Goal: Task Accomplishment & Management: Use online tool/utility

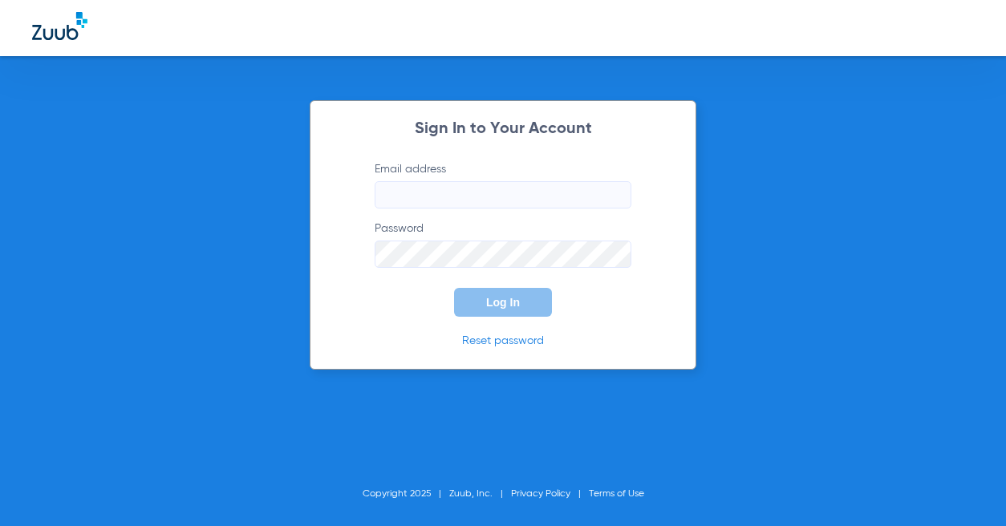
type input "[EMAIL_ADDRESS][DOMAIN_NAME]"
click at [511, 302] on span "Log In" at bounding box center [503, 302] width 34 height 13
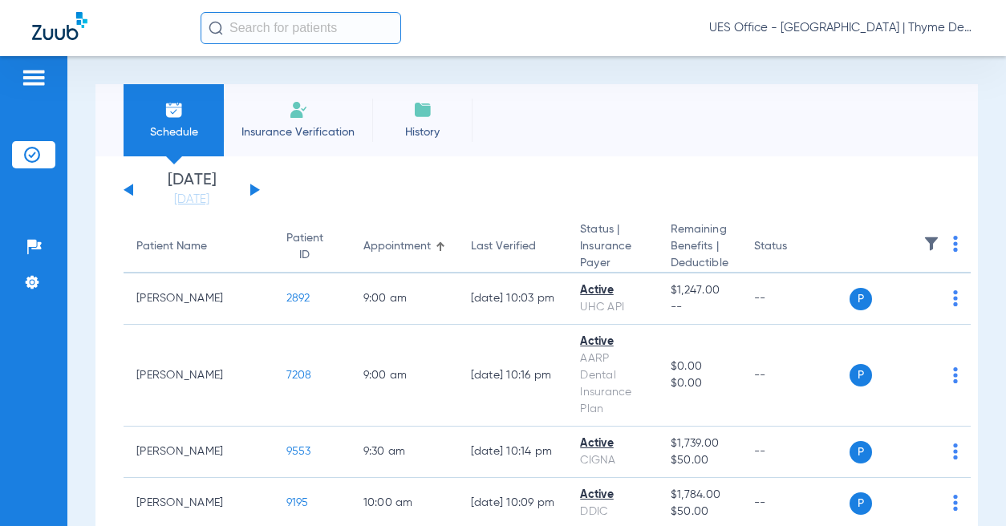
click at [294, 32] on input "text" at bounding box center [301, 28] width 201 height 32
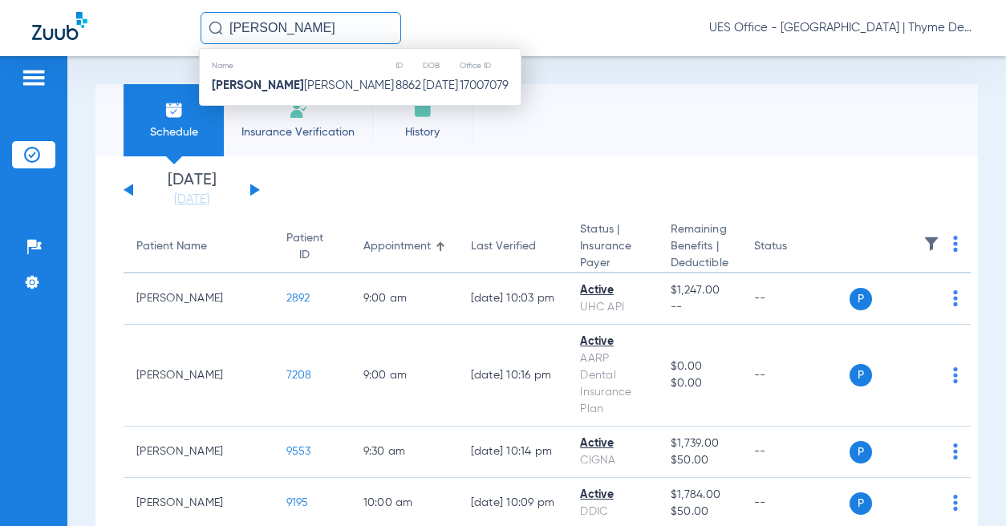
click at [291, 82] on td "[PERSON_NAME] [PERSON_NAME]" at bounding box center [297, 86] width 195 height 22
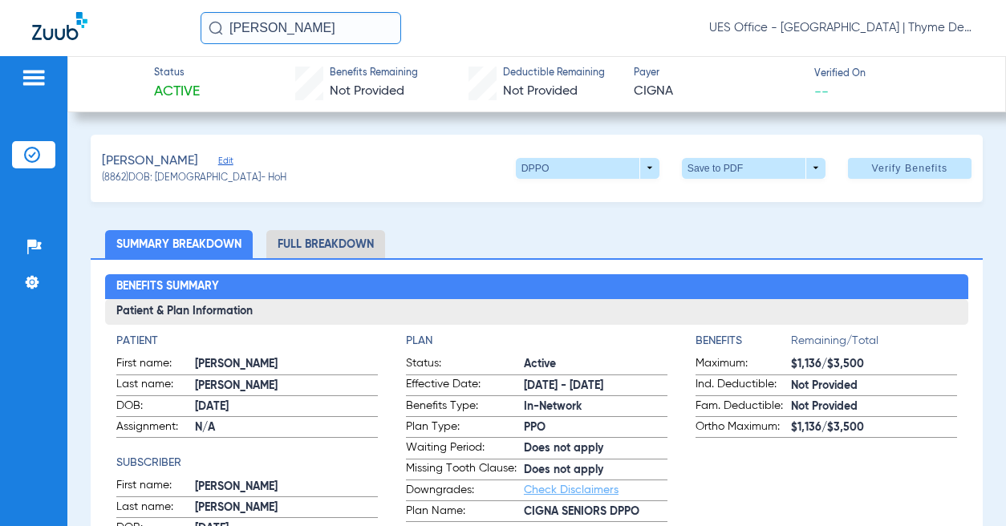
click at [917, 173] on span "Verify Benefits" at bounding box center [909, 168] width 76 height 13
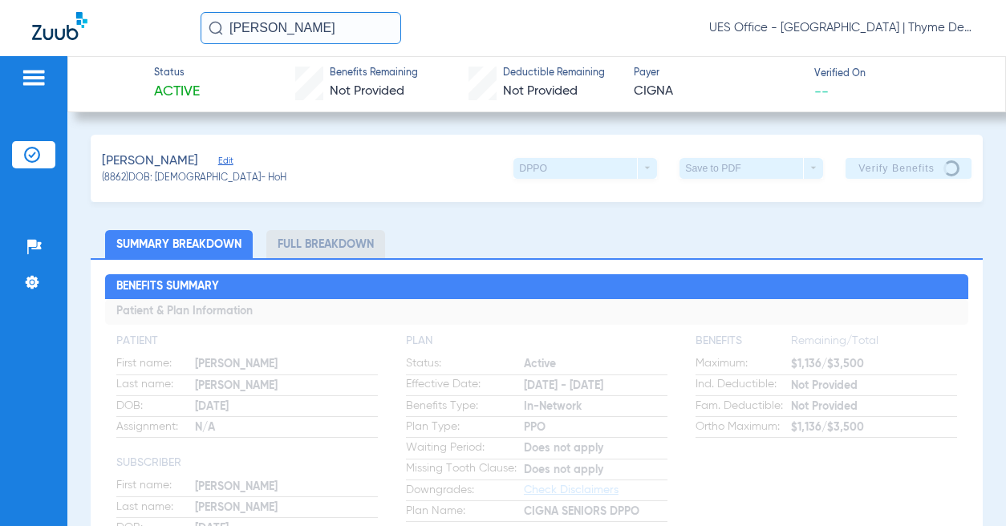
click at [290, 33] on input "[PERSON_NAME]" at bounding box center [301, 28] width 201 height 32
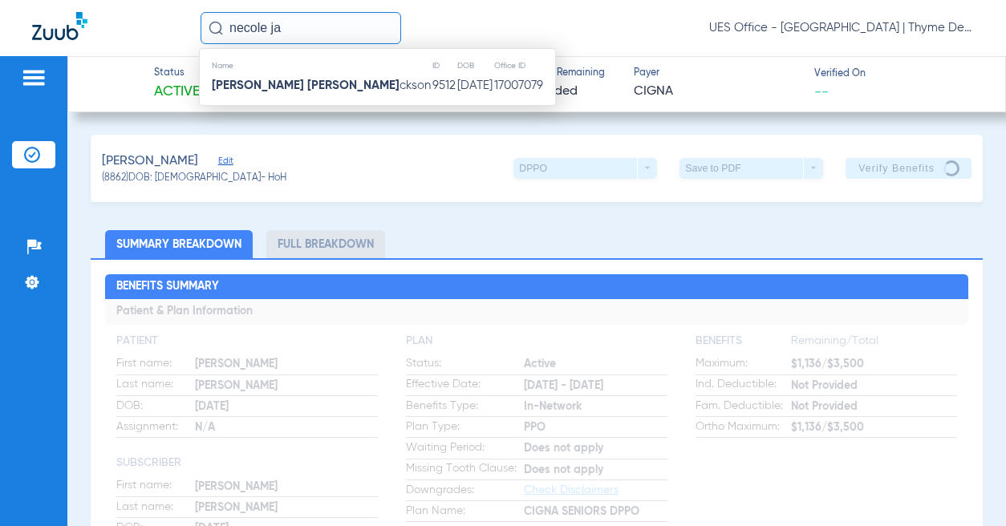
click at [306, 95] on td "Necole [PERSON_NAME]" at bounding box center [316, 86] width 232 height 22
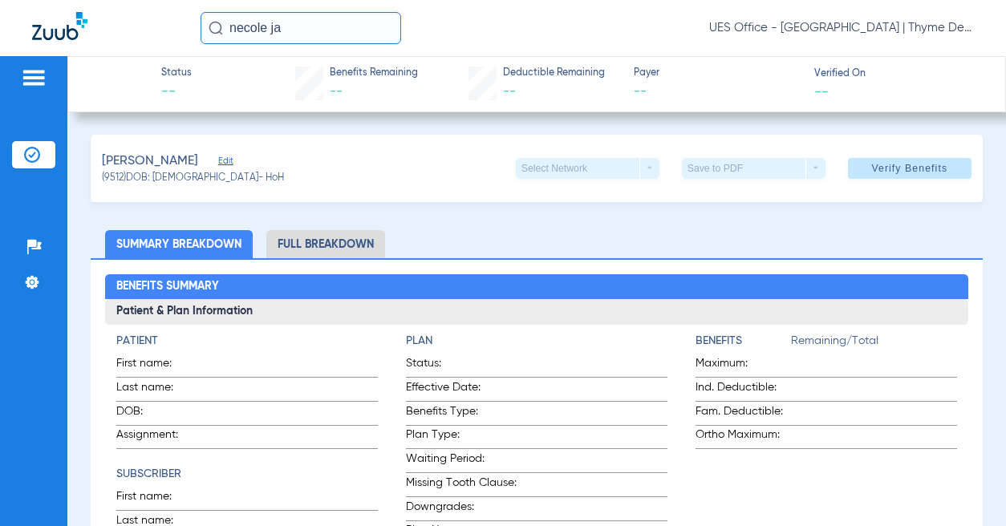
click at [355, 245] on li "Full Breakdown" at bounding box center [325, 244] width 119 height 28
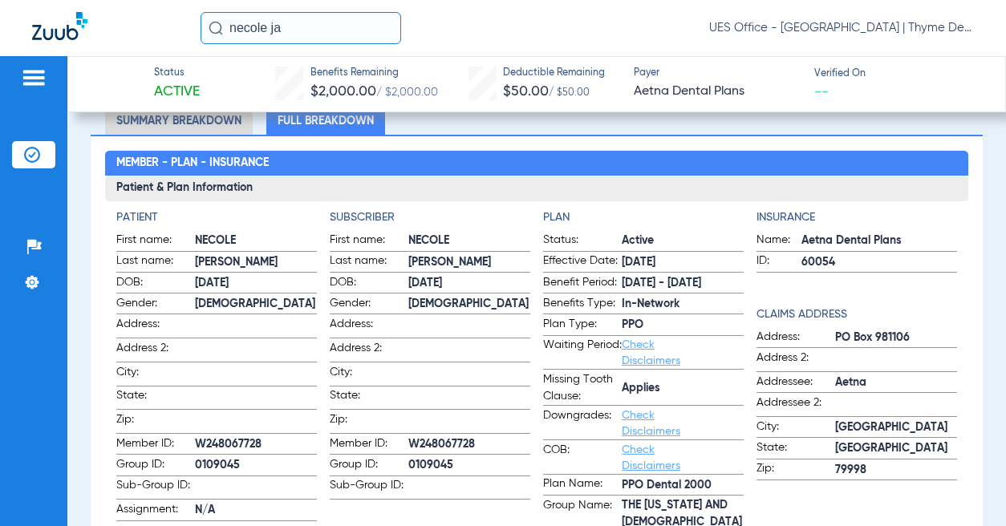
scroll to position [160, 0]
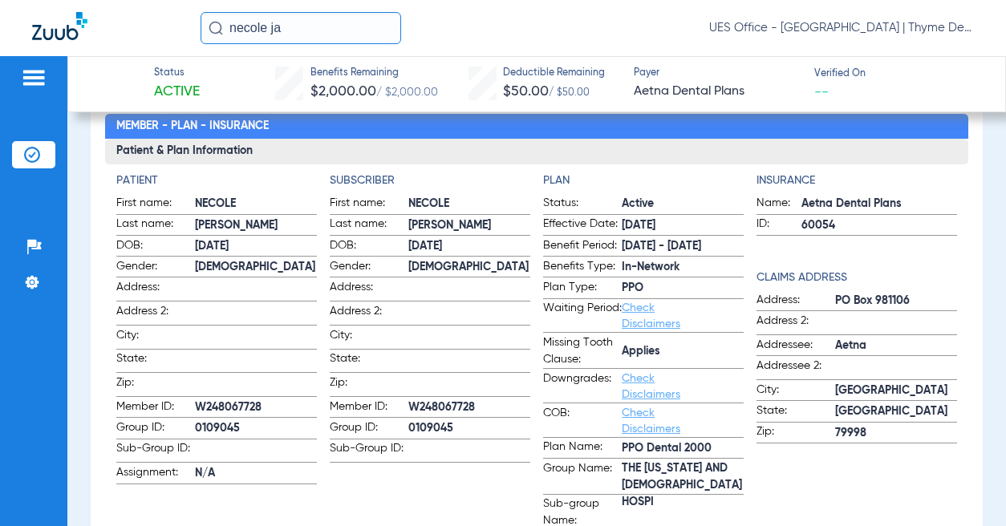
click at [670, 477] on span "THE [US_STATE] AND [DEMOGRAPHIC_DATA] HOSPI" at bounding box center [683, 485] width 122 height 17
copy span "THE [US_STATE] AND [DEMOGRAPHIC_DATA] HOSPI"
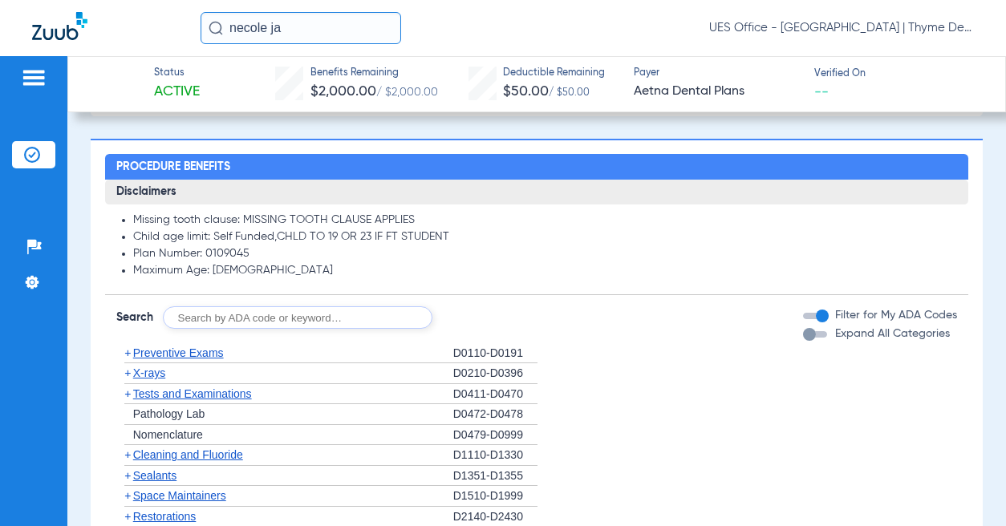
scroll to position [1123, 0]
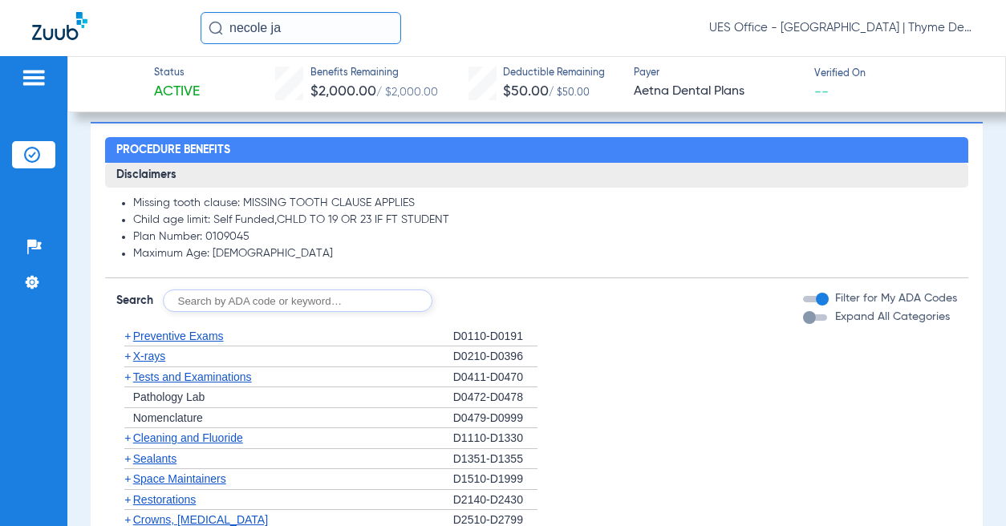
click at [182, 330] on span "Preventive Exams" at bounding box center [178, 336] width 91 height 13
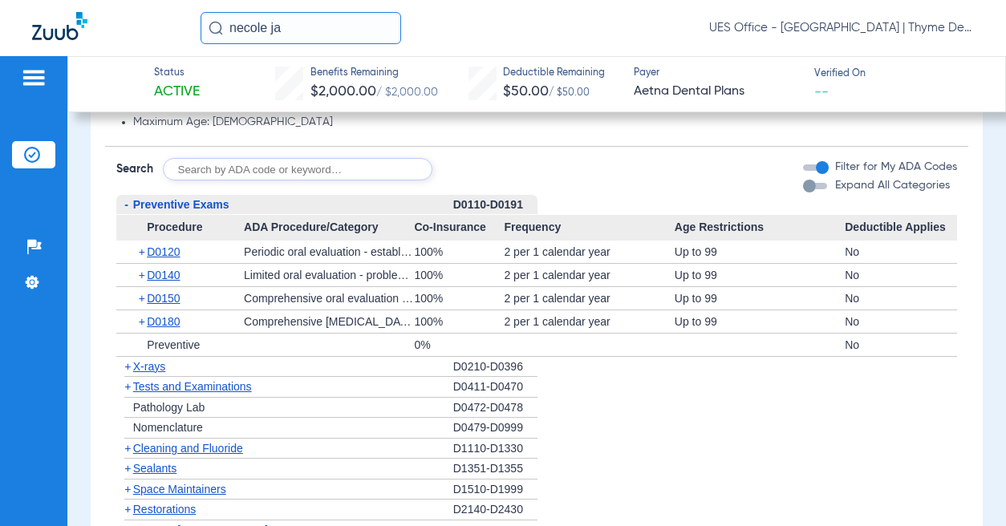
scroll to position [1363, 0]
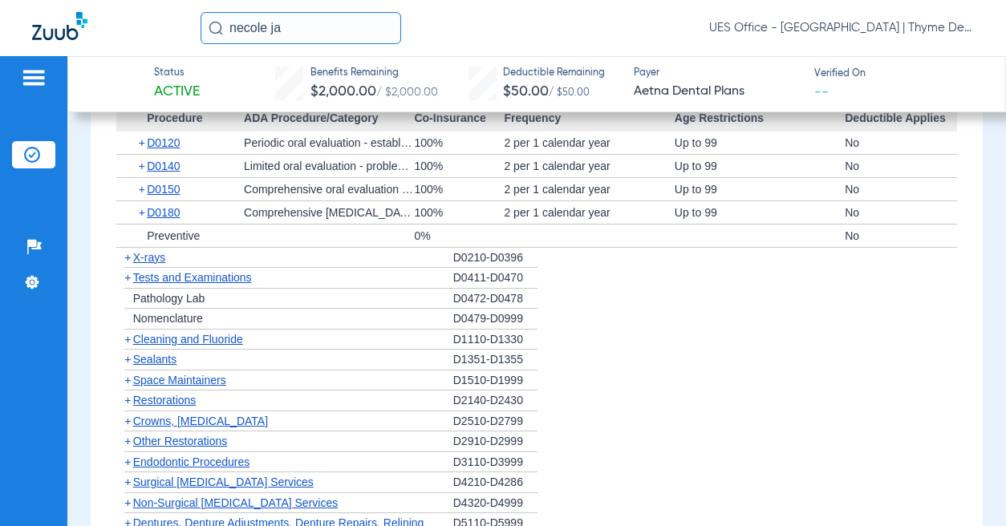
click at [156, 251] on span "X-rays" at bounding box center [149, 257] width 32 height 13
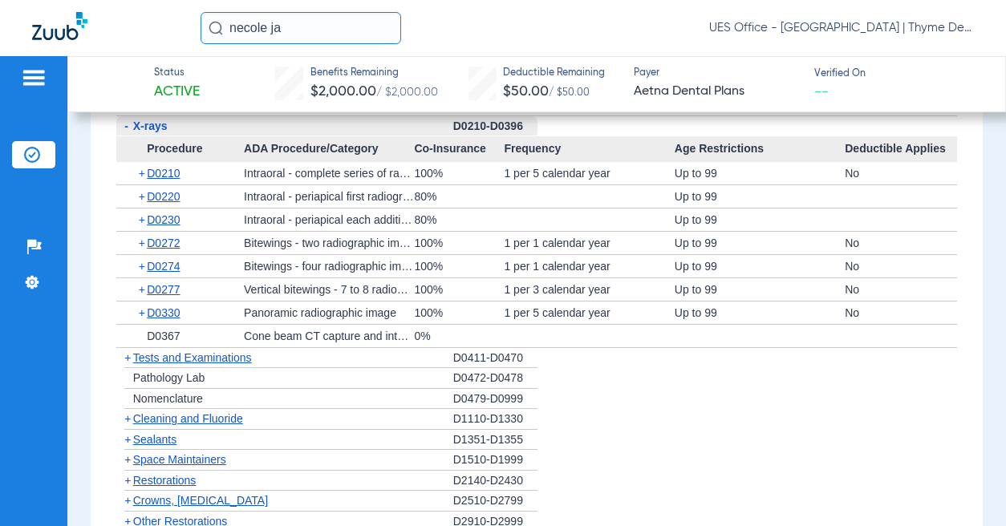
scroll to position [1524, 0]
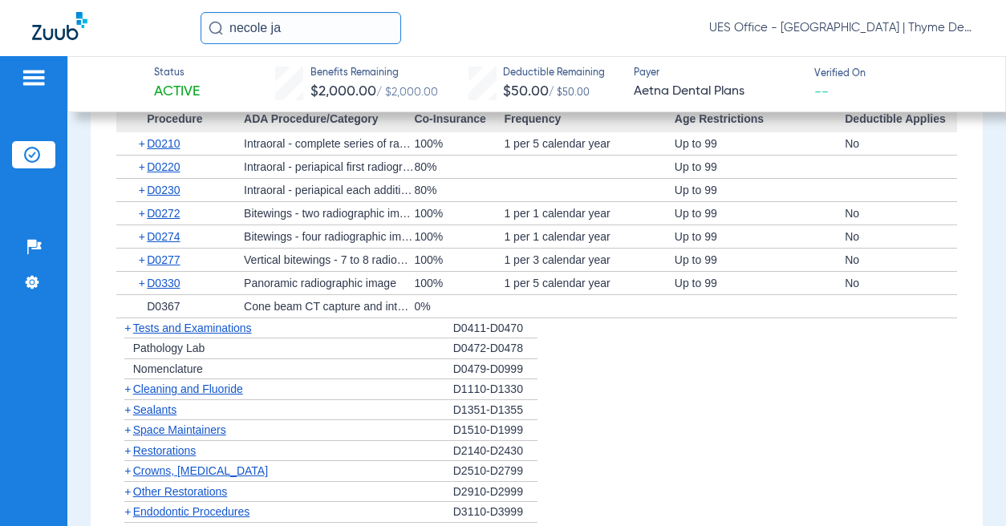
click at [209, 384] on span "Cleaning and Fluoride" at bounding box center [188, 389] width 110 height 13
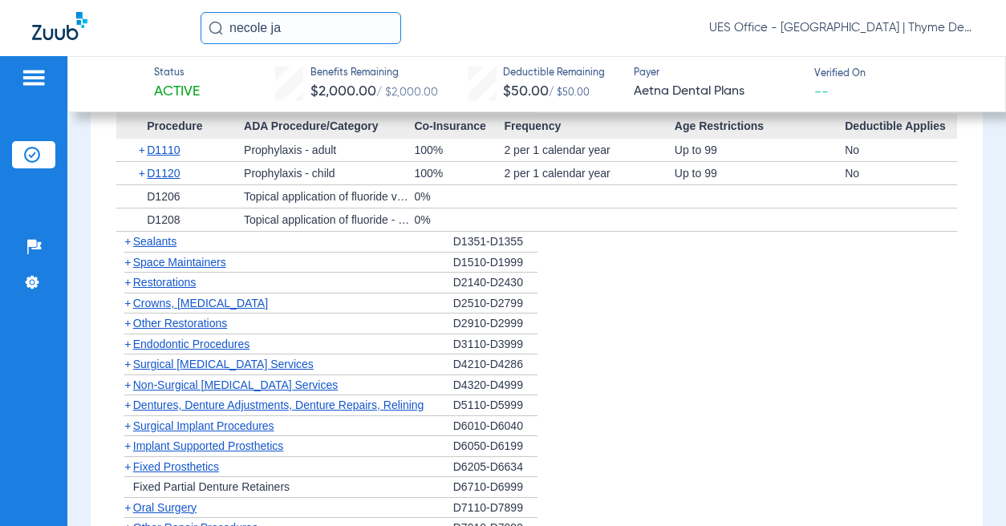
scroll to position [1845, 0]
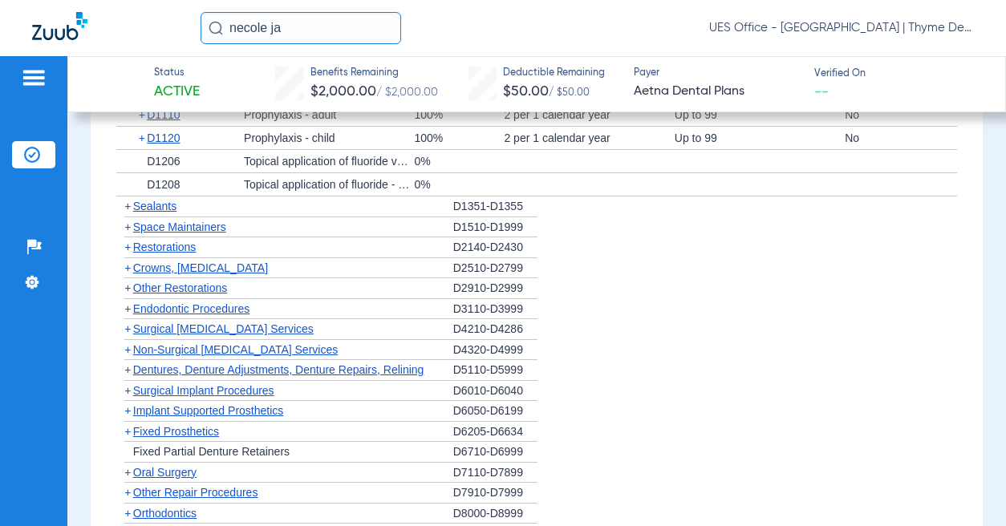
click at [205, 261] on span "Crowns, [MEDICAL_DATA]" at bounding box center [200, 267] width 135 height 13
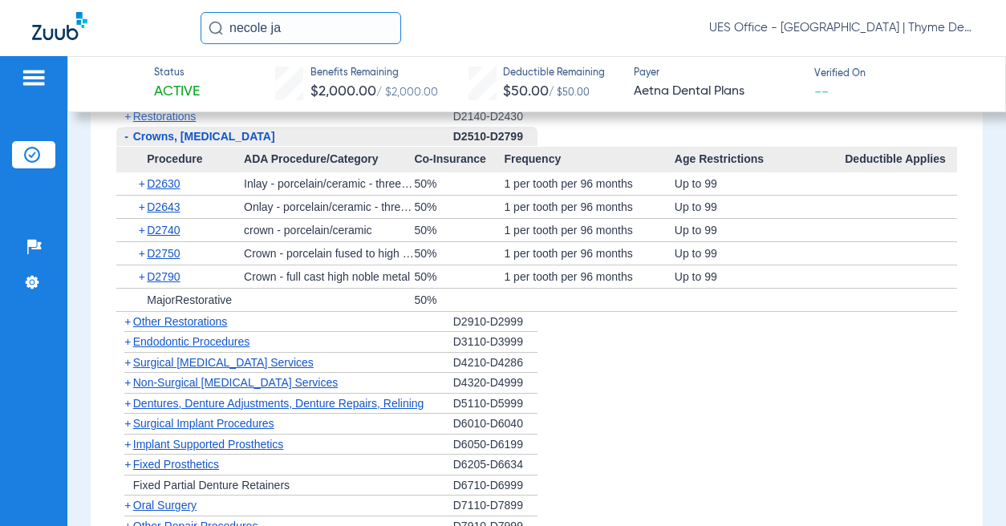
scroll to position [2005, 0]
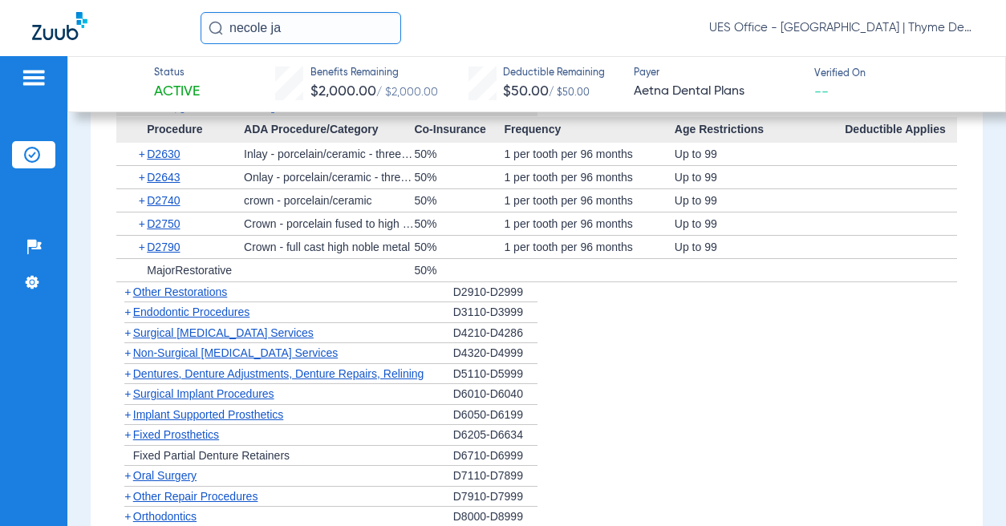
click at [229, 346] on span "Non-Surgical [MEDICAL_DATA] Services" at bounding box center [235, 352] width 205 height 13
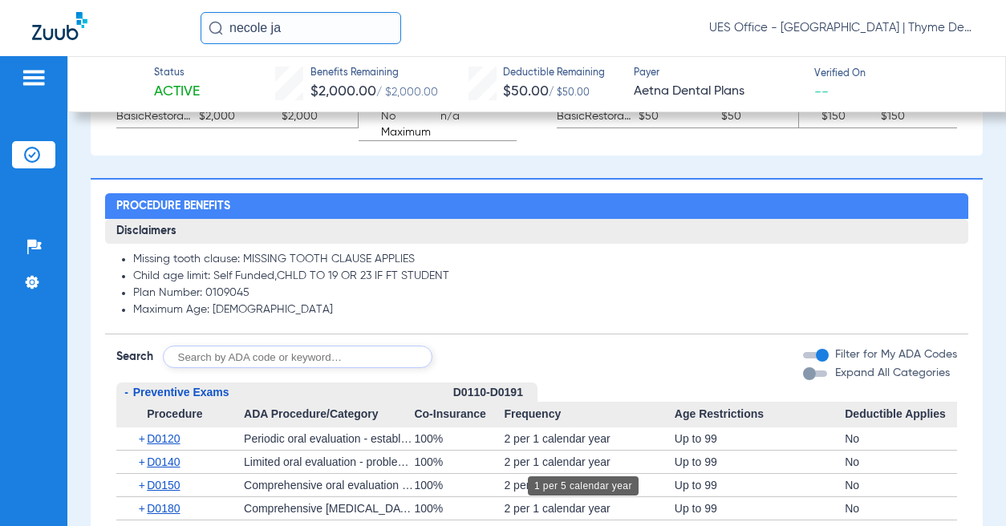
scroll to position [642, 0]
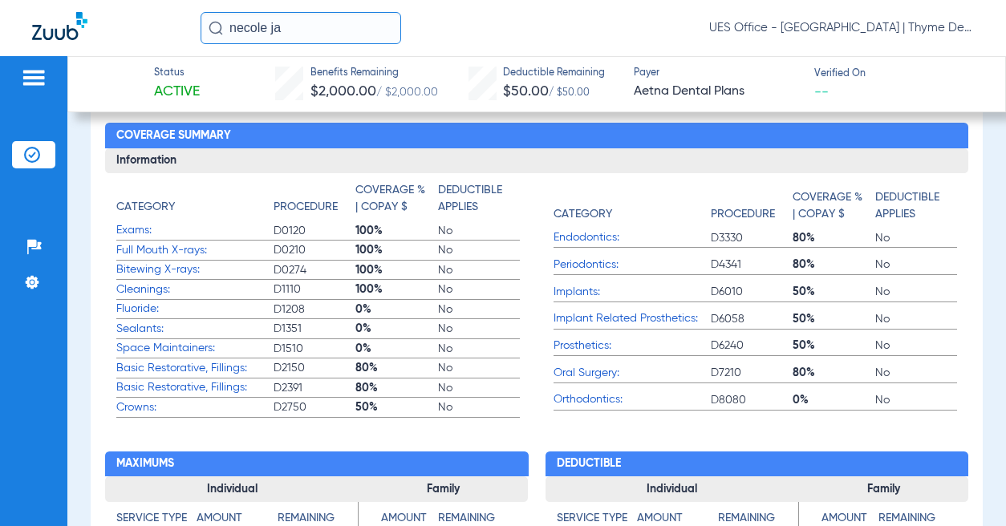
click at [306, 36] on input "necole ja" at bounding box center [301, 28] width 201 height 32
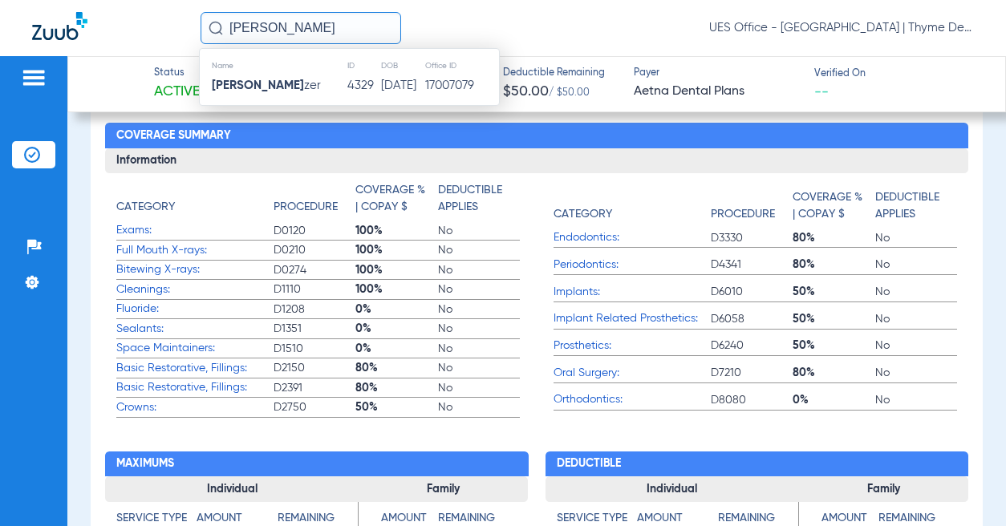
click at [346, 95] on td "4329" at bounding box center [363, 86] width 34 height 22
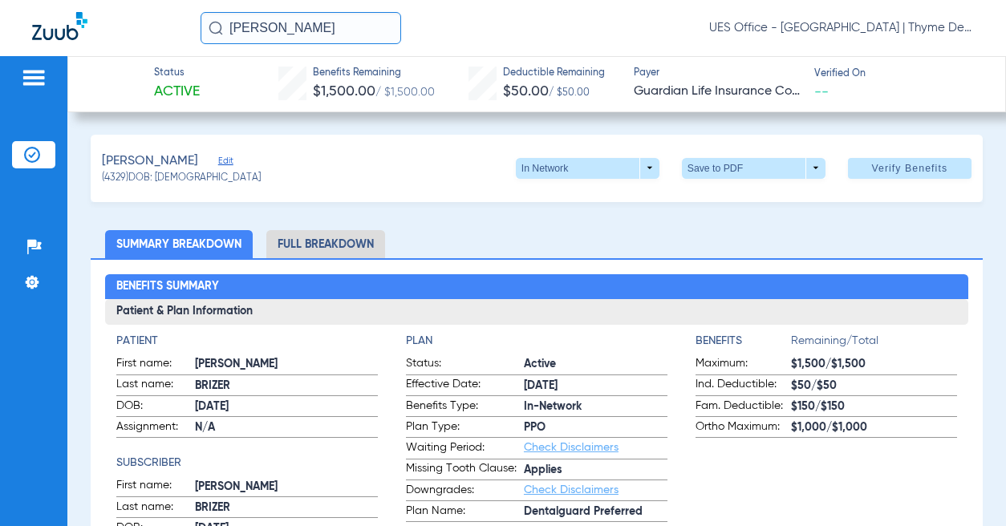
click at [330, 241] on li "Full Breakdown" at bounding box center [325, 244] width 119 height 28
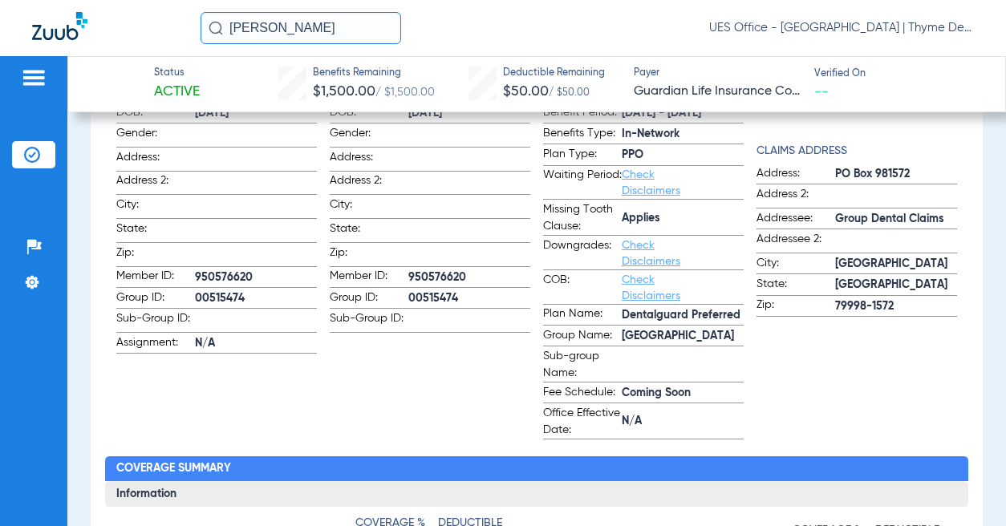
scroll to position [321, 0]
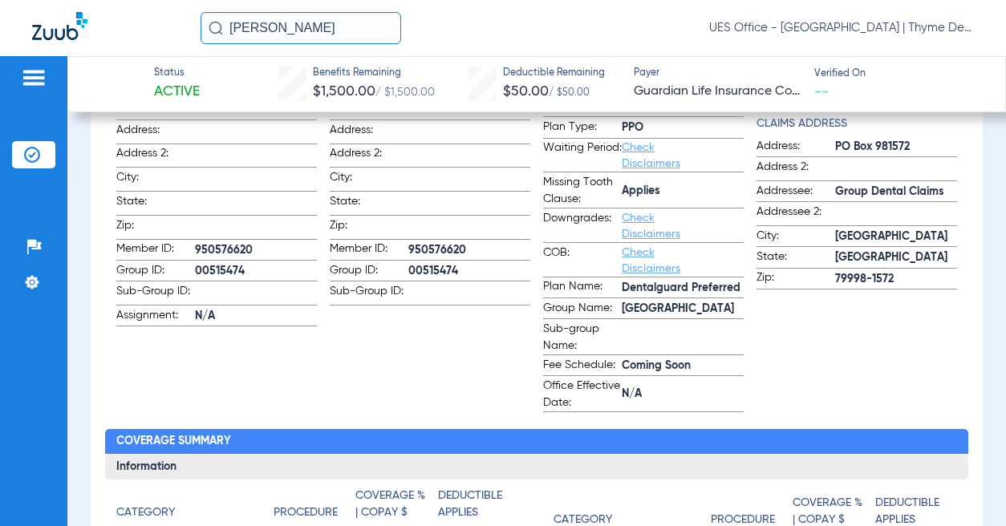
click at [668, 306] on span "[GEOGRAPHIC_DATA]" at bounding box center [683, 309] width 122 height 17
copy span "[GEOGRAPHIC_DATA]"
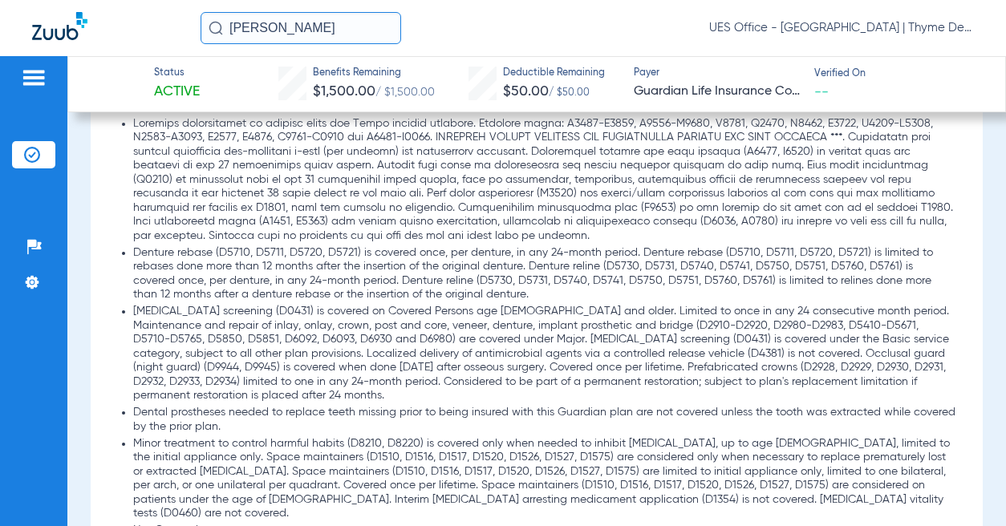
scroll to position [2486, 0]
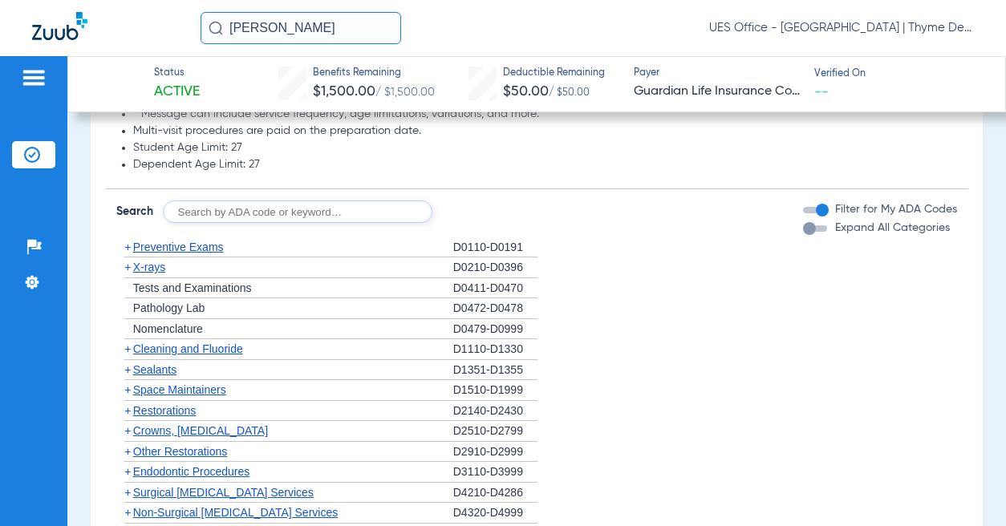
click at [165, 241] on span "Preventive Exams" at bounding box center [178, 247] width 91 height 13
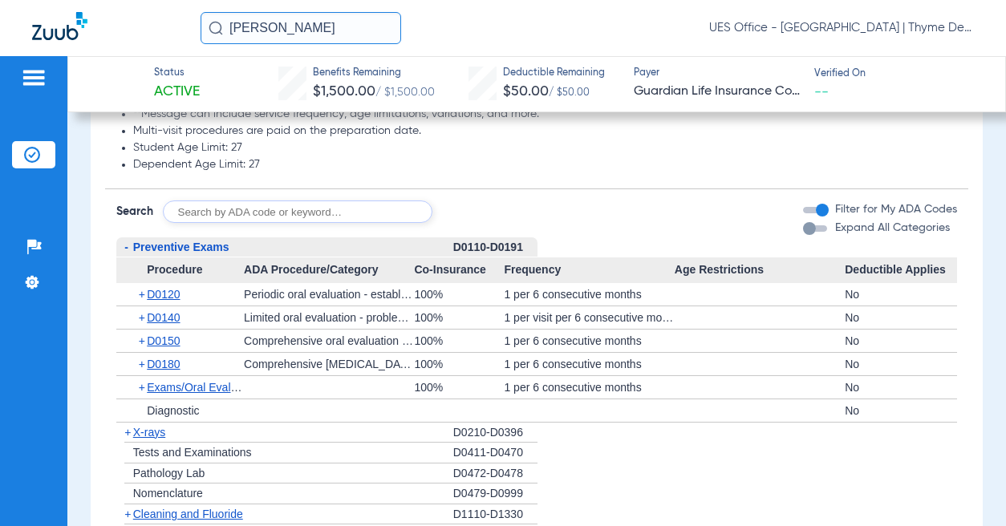
click at [156, 426] on span "X-rays" at bounding box center [149, 432] width 32 height 13
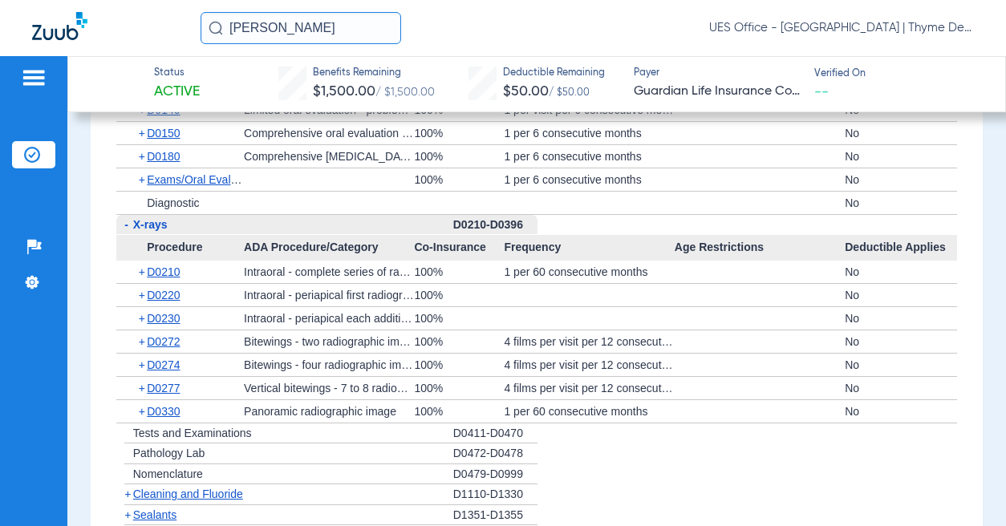
scroll to position [2727, 0]
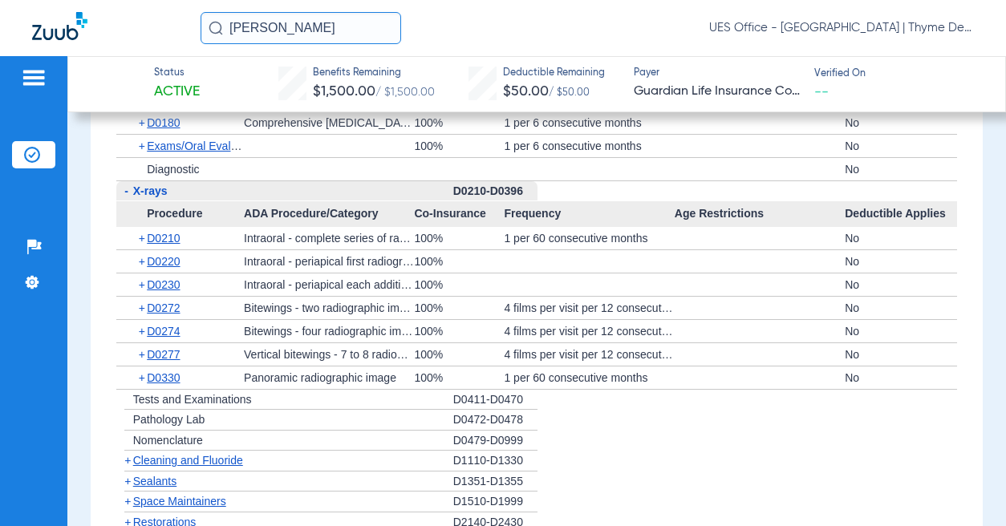
click at [196, 454] on span "Cleaning and Fluoride" at bounding box center [188, 460] width 110 height 13
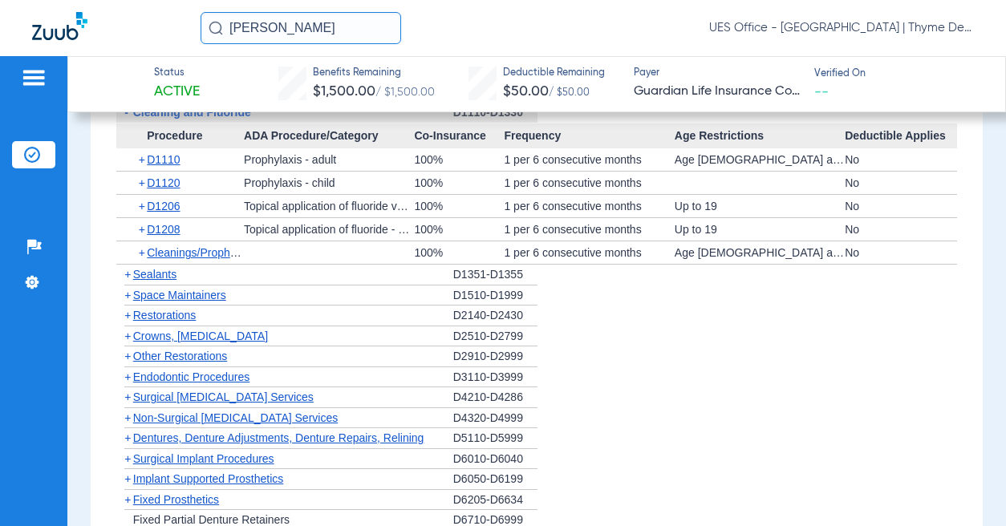
scroll to position [3128, 0]
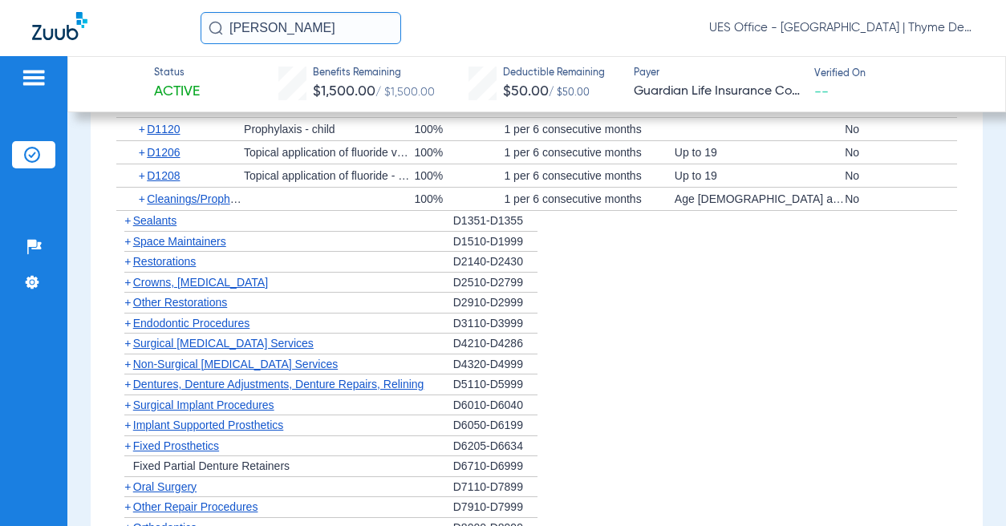
click at [238, 276] on span "Crowns, [MEDICAL_DATA]" at bounding box center [200, 282] width 135 height 13
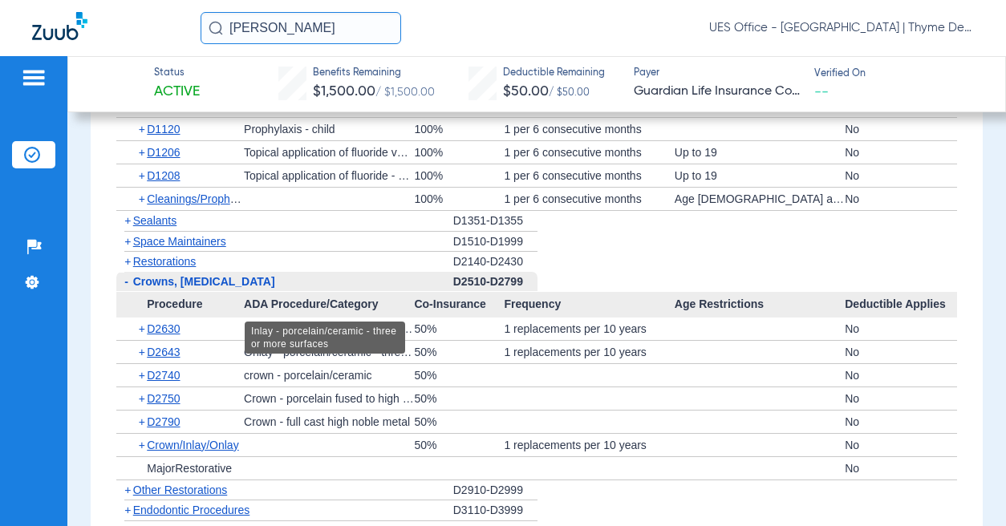
scroll to position [3208, 0]
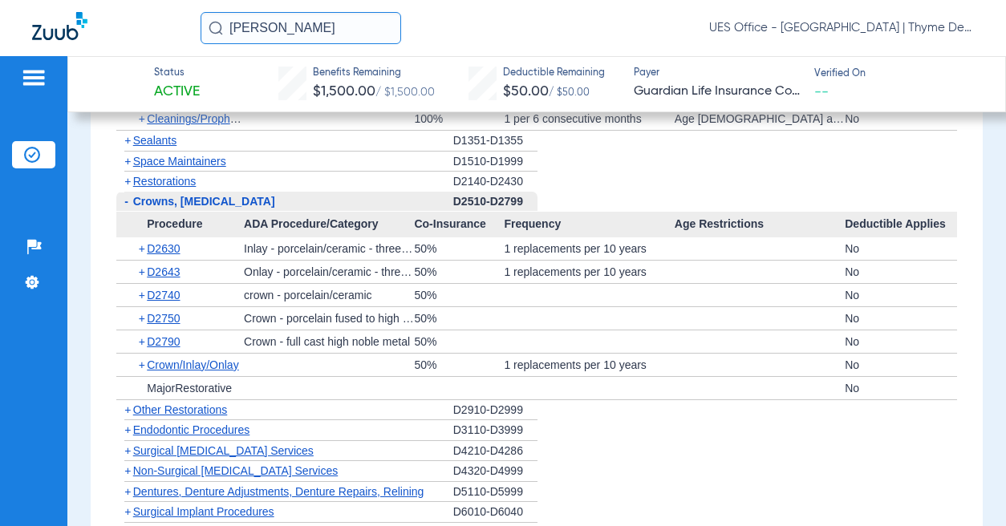
click at [237, 464] on span "Non-Surgical [MEDICAL_DATA] Services" at bounding box center [235, 470] width 205 height 13
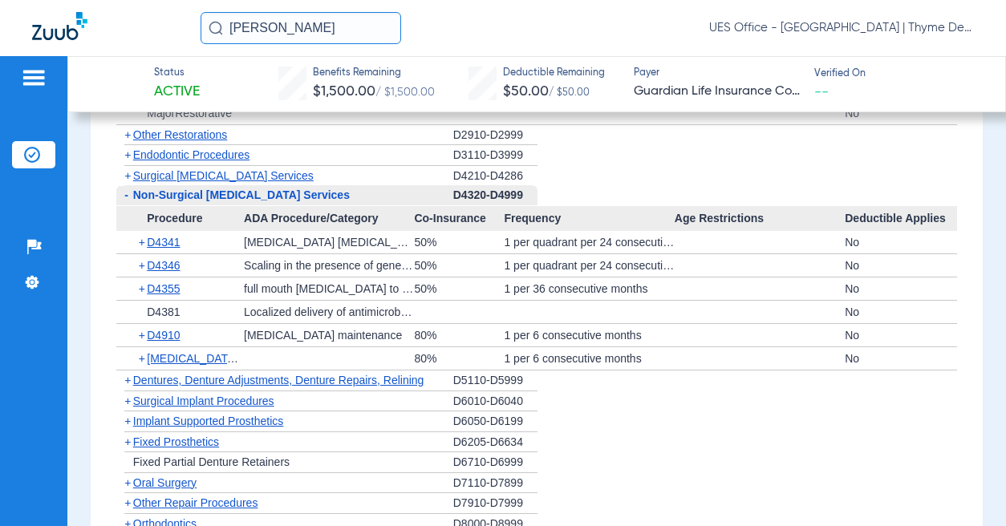
scroll to position [3368, 0]
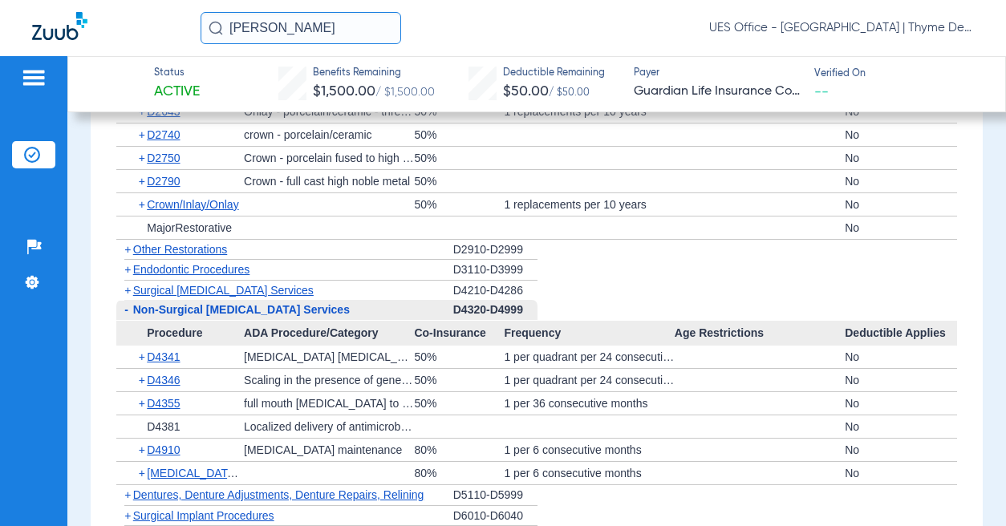
click at [203, 284] on span "Surgical [MEDICAL_DATA] Services" at bounding box center [223, 290] width 180 height 13
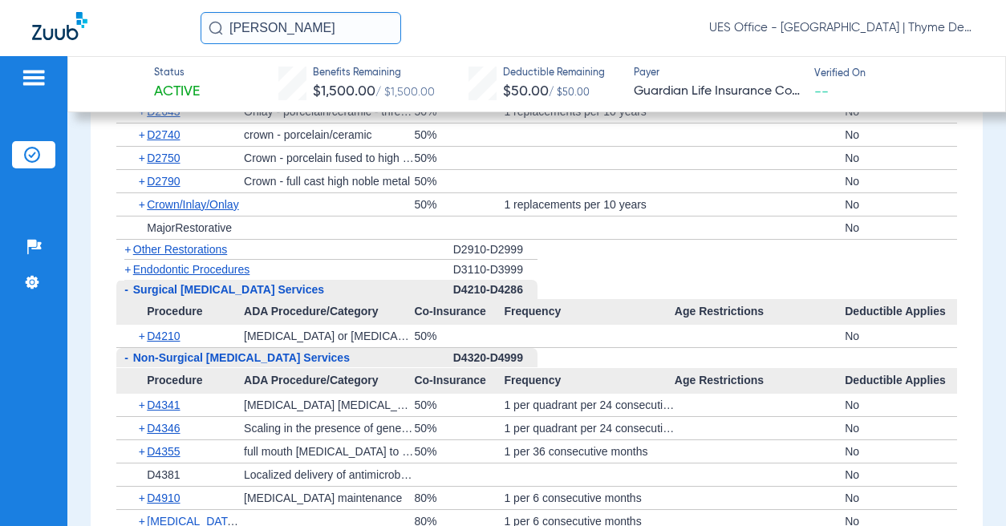
drag, startPoint x: 201, startPoint y: 277, endPoint x: 171, endPoint y: 249, distance: 41.4
click at [171, 263] on span "Endodontic Procedures" at bounding box center [191, 269] width 117 height 13
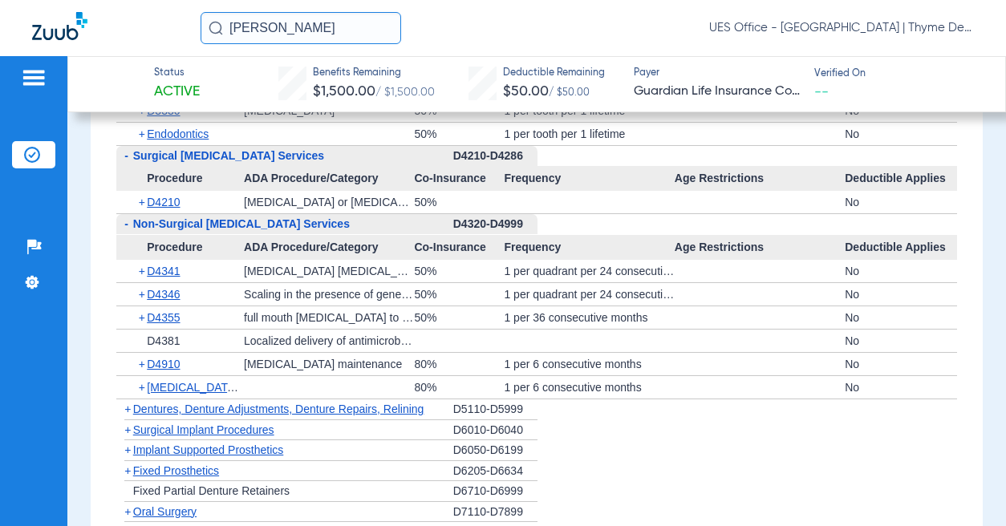
scroll to position [3128, 0]
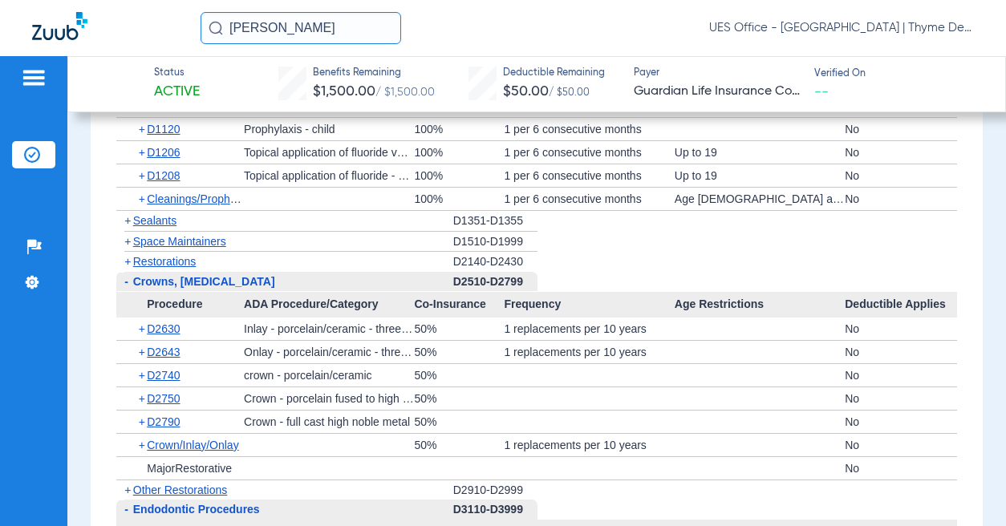
click at [298, 30] on input "[PERSON_NAME]" at bounding box center [301, 28] width 201 height 32
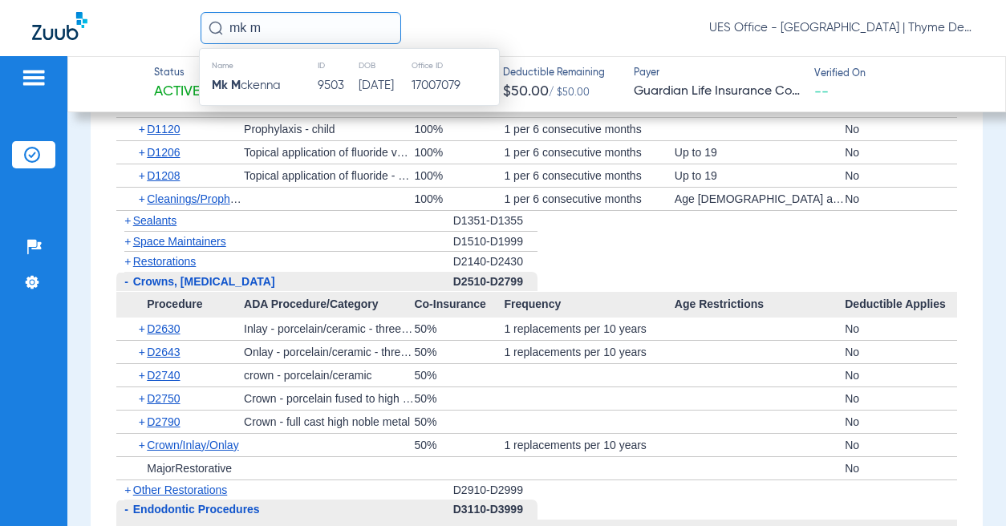
click at [300, 91] on td "Mk M ckenna" at bounding box center [258, 86] width 117 height 22
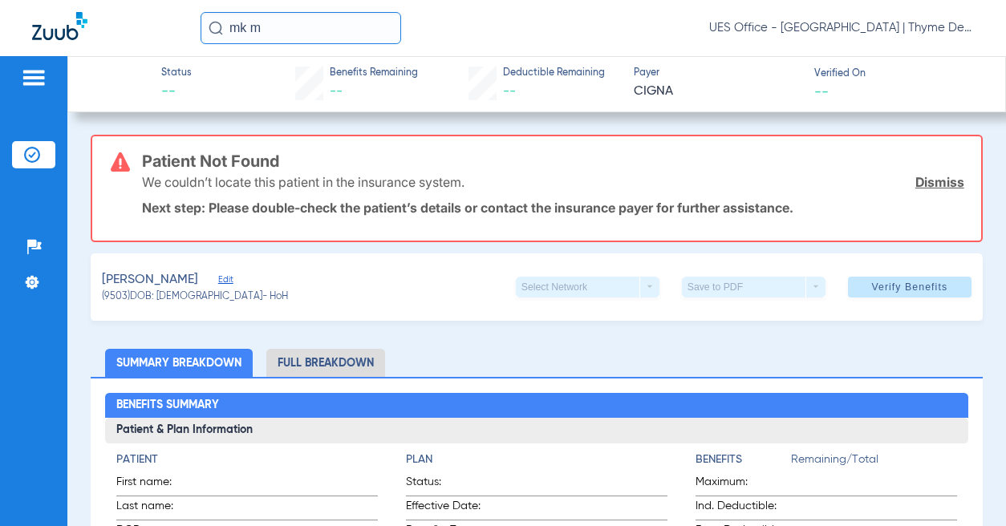
click at [928, 178] on link "Dismiss" at bounding box center [939, 182] width 49 height 16
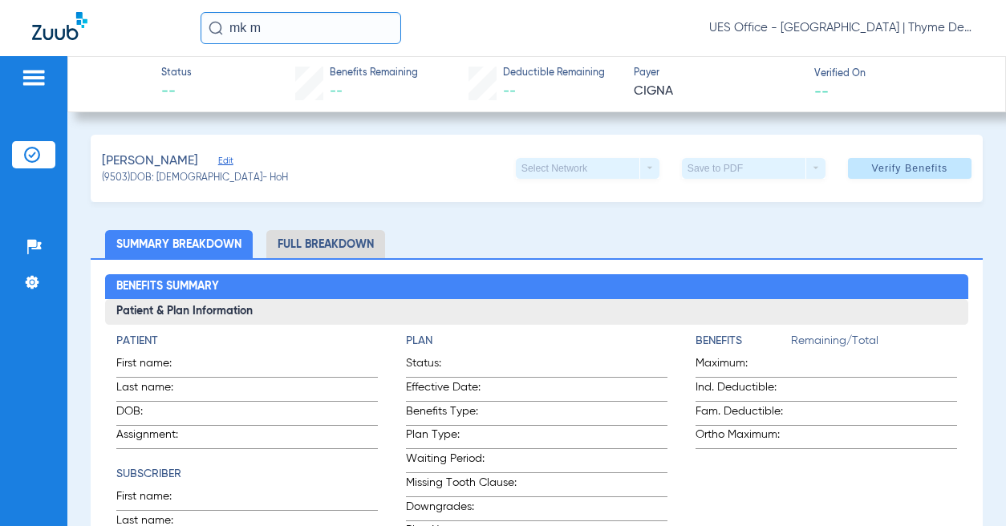
click at [902, 176] on span at bounding box center [910, 168] width 124 height 38
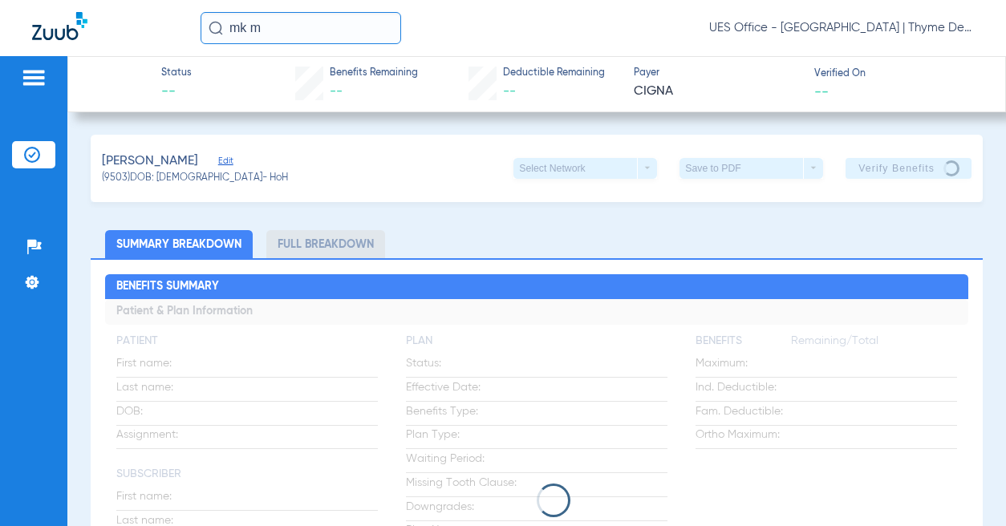
click at [238, 30] on input "mk m" at bounding box center [301, 28] width 201 height 32
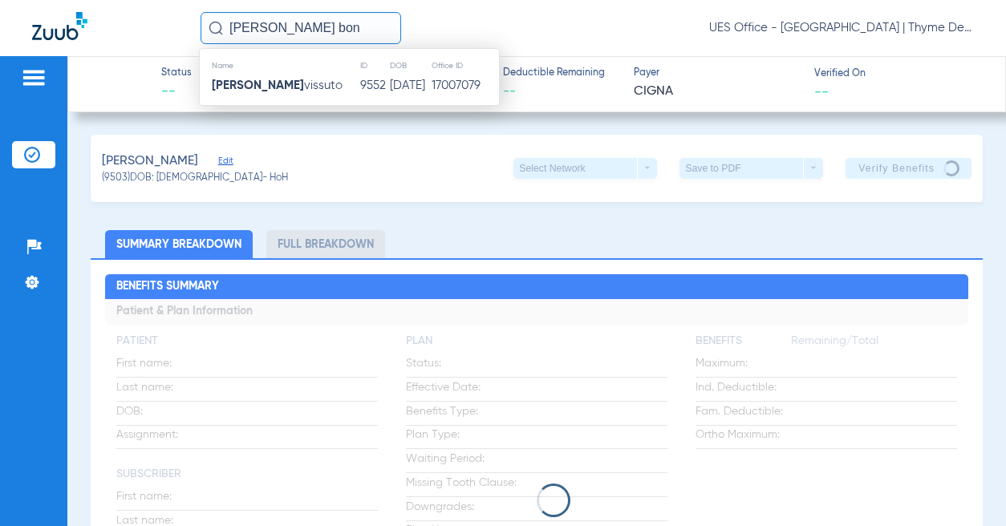
click at [277, 84] on span "[PERSON_NAME] vissuto" at bounding box center [277, 85] width 131 height 12
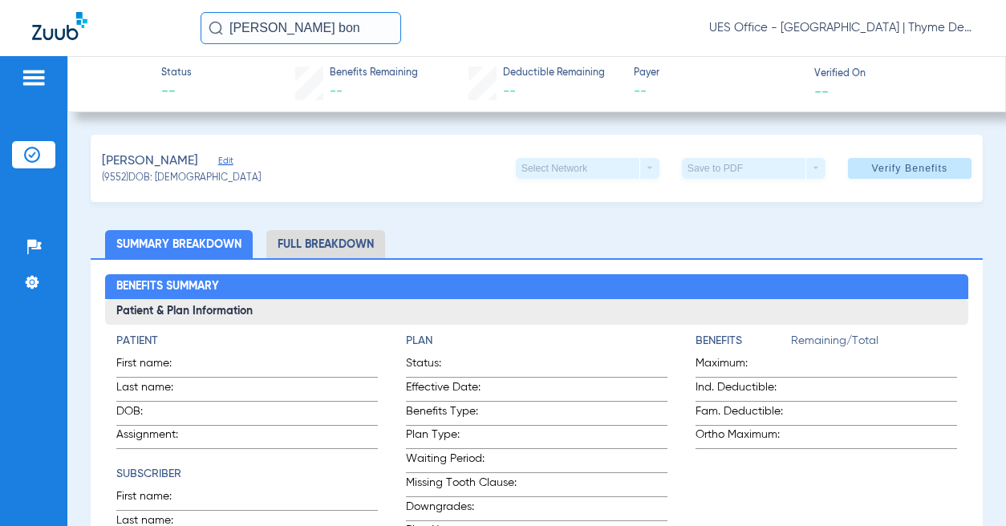
click at [884, 177] on span at bounding box center [910, 168] width 124 height 38
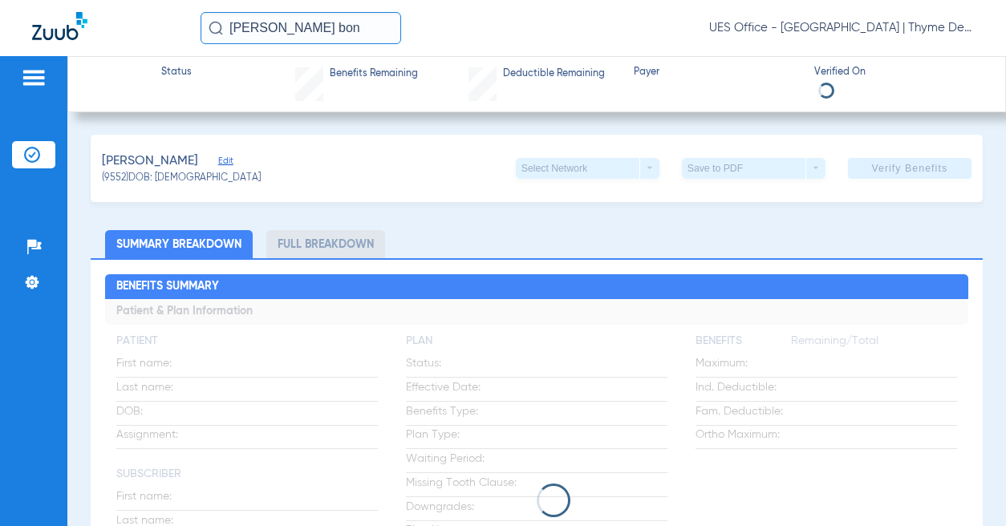
click at [279, 26] on input "[PERSON_NAME] bon" at bounding box center [301, 28] width 201 height 32
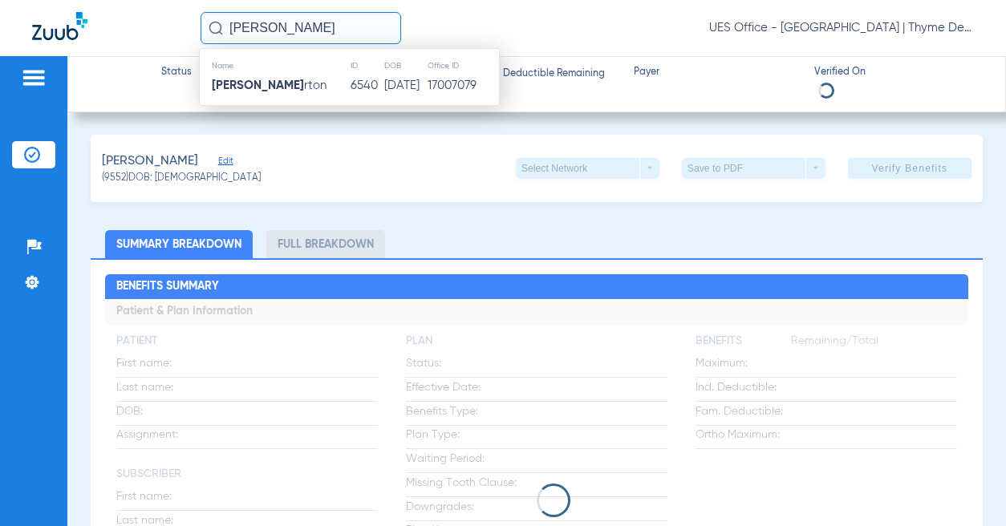
type input "[PERSON_NAME]"
click at [301, 91] on td "[PERSON_NAME] rton" at bounding box center [275, 86] width 150 height 22
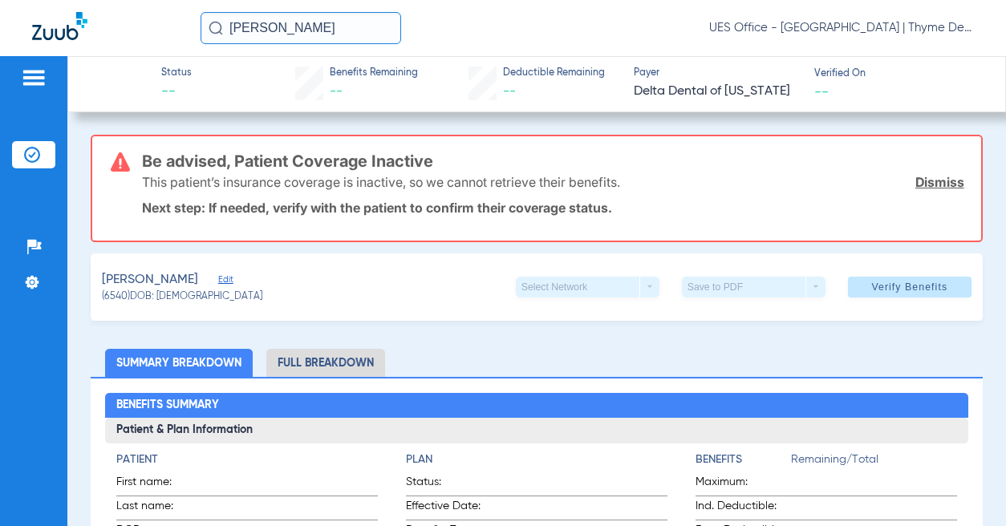
click at [919, 189] on link "Dismiss" at bounding box center [939, 182] width 49 height 16
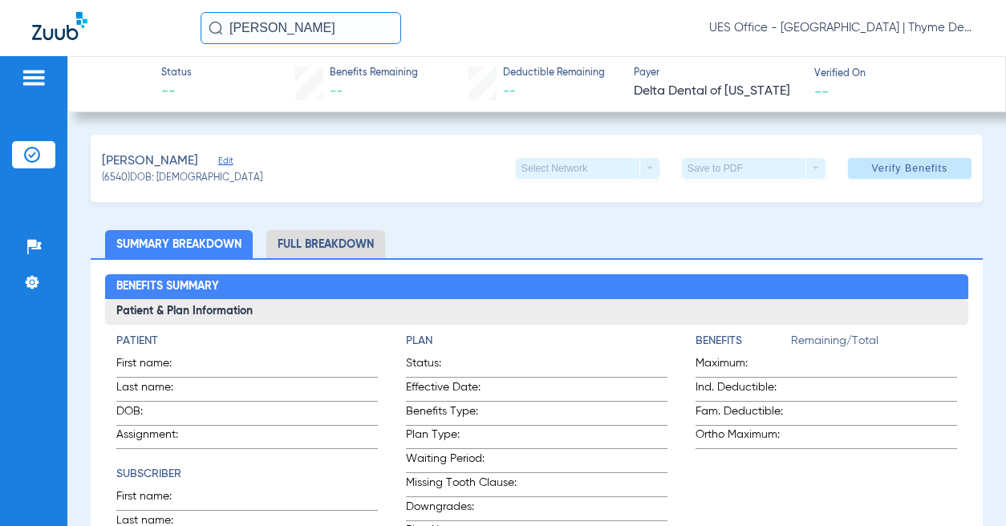
click at [218, 159] on span "Edit" at bounding box center [225, 163] width 14 height 15
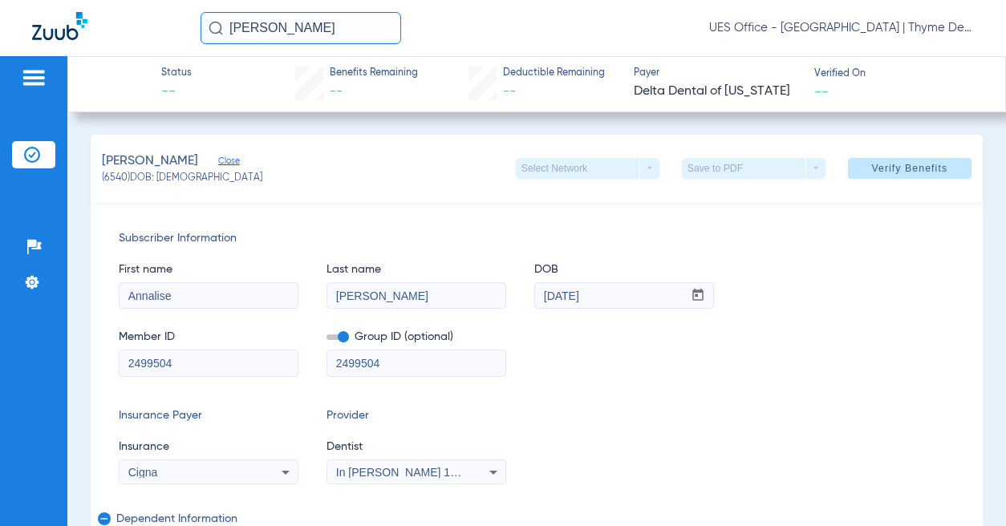
click at [479, 475] on div "In [PERSON_NAME] 1205114618" at bounding box center [416, 472] width 178 height 19
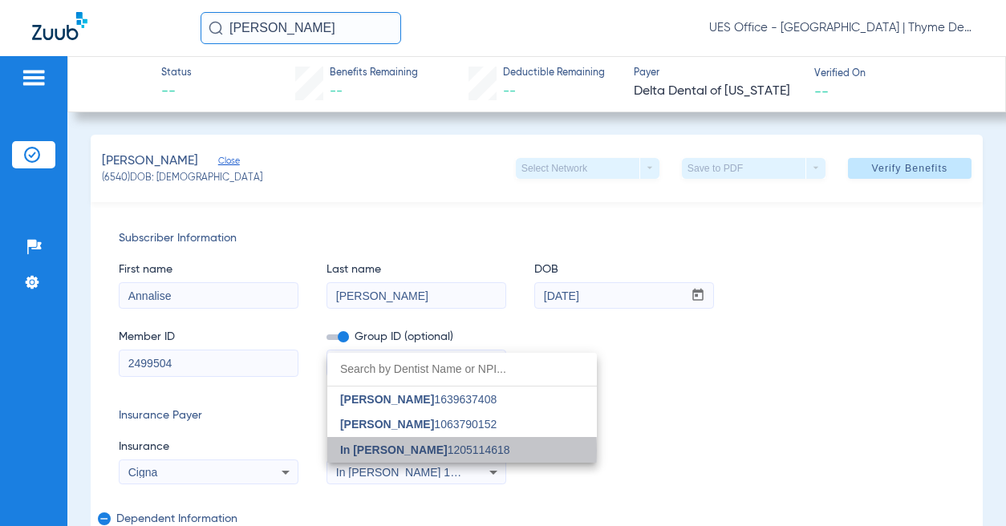
click at [407, 451] on span "In [PERSON_NAME]" at bounding box center [393, 450] width 107 height 13
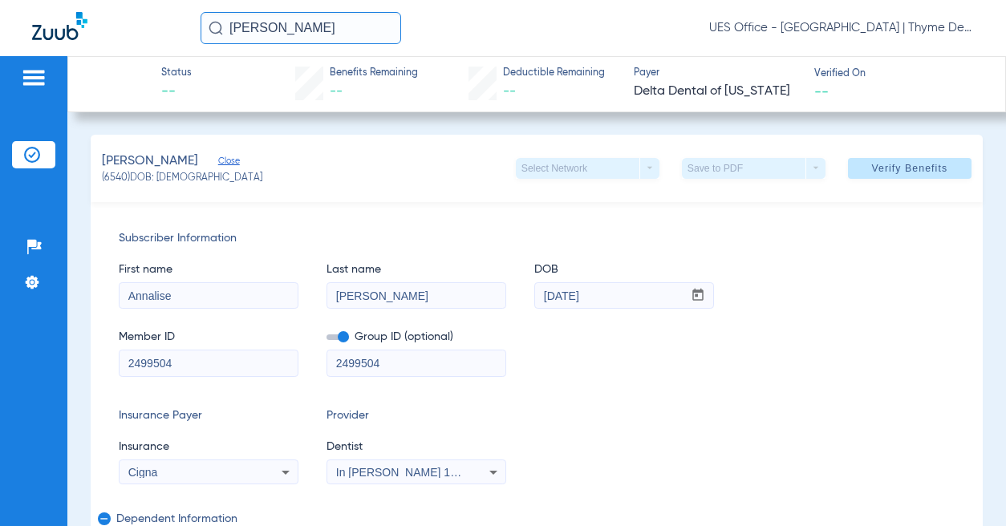
click at [877, 167] on span "Verify Benefits" at bounding box center [909, 168] width 76 height 13
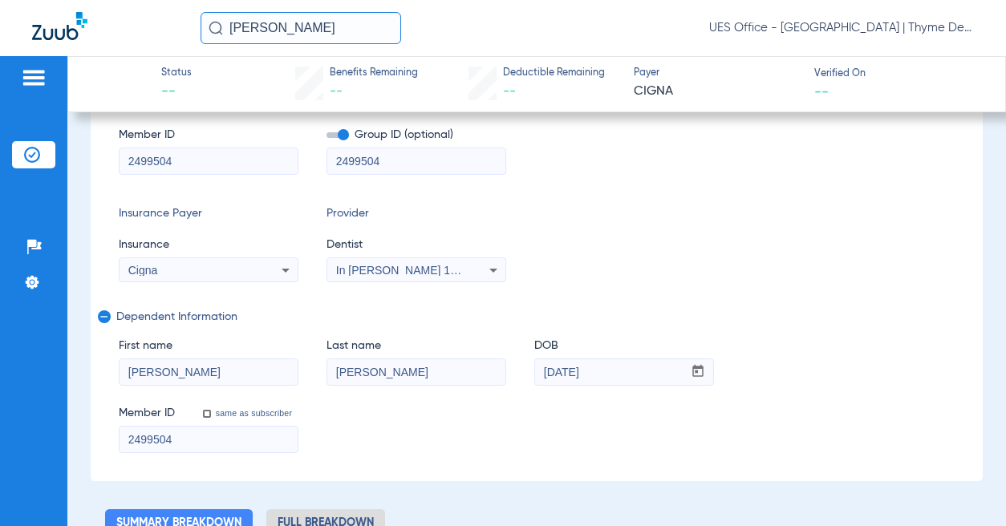
scroll to position [160, 0]
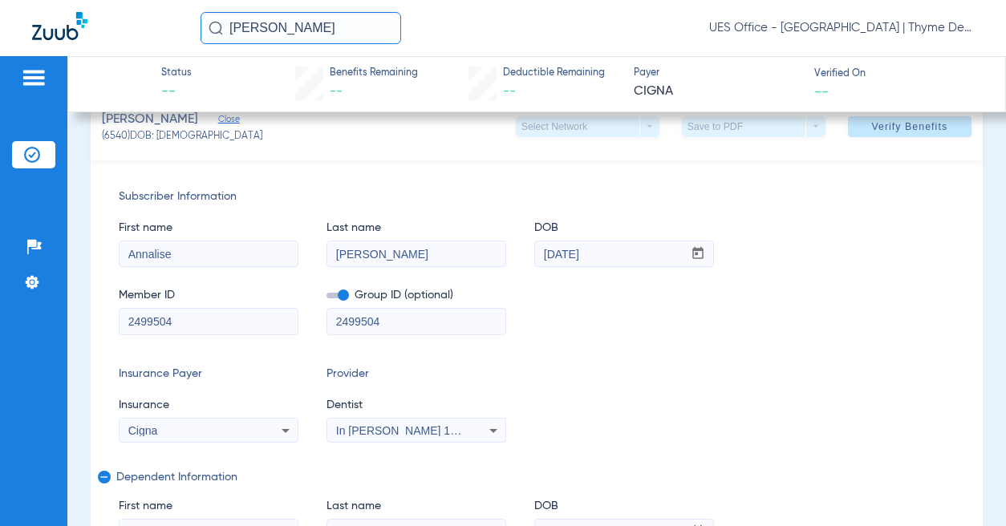
click at [152, 313] on input "2499504" at bounding box center [209, 322] width 178 height 26
paste input "U9263629402"
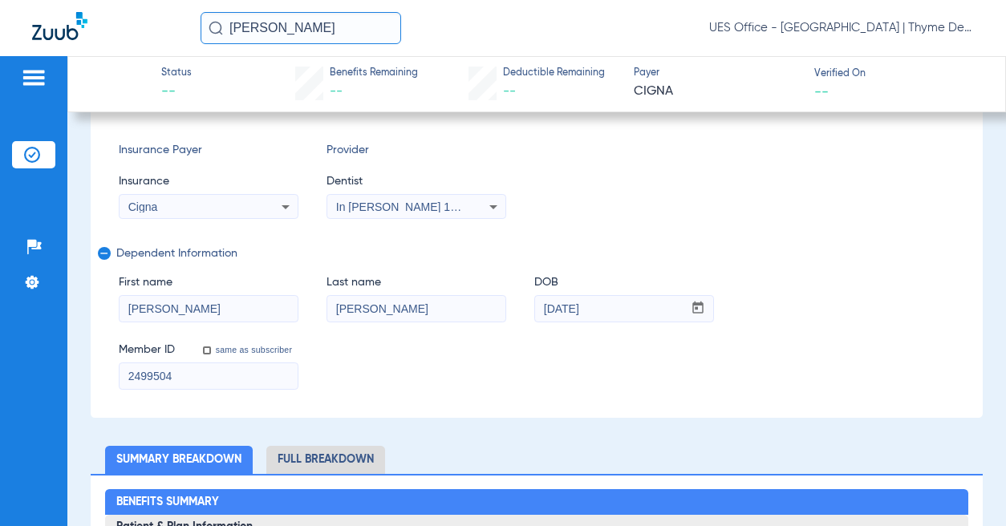
scroll to position [401, 0]
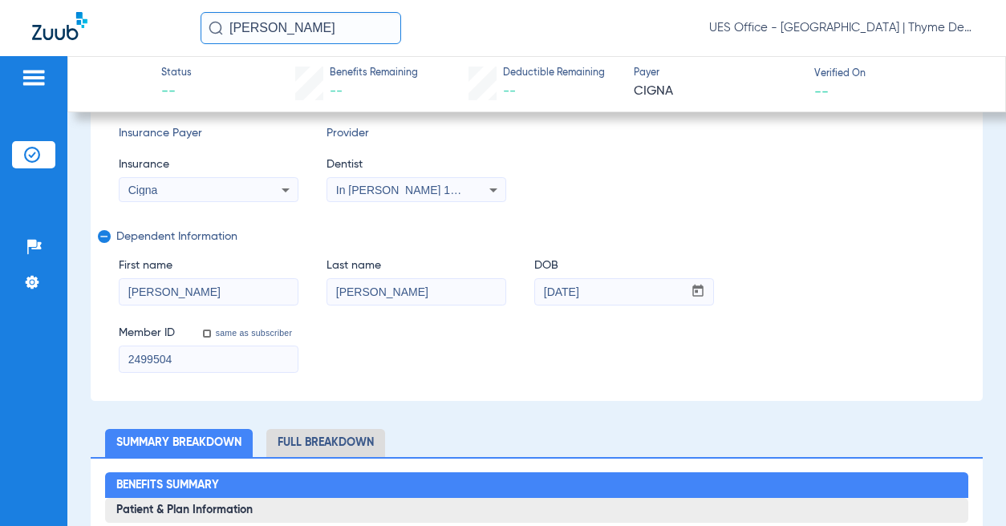
type input "U9263629401"
click at [195, 358] on input "2499504" at bounding box center [209, 359] width 178 height 26
paste input "U9263629402"
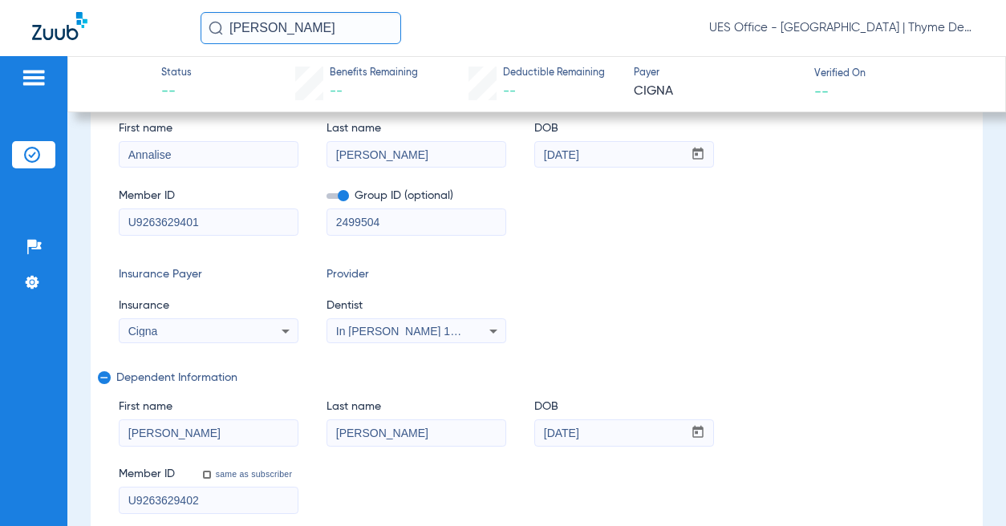
scroll to position [0, 0]
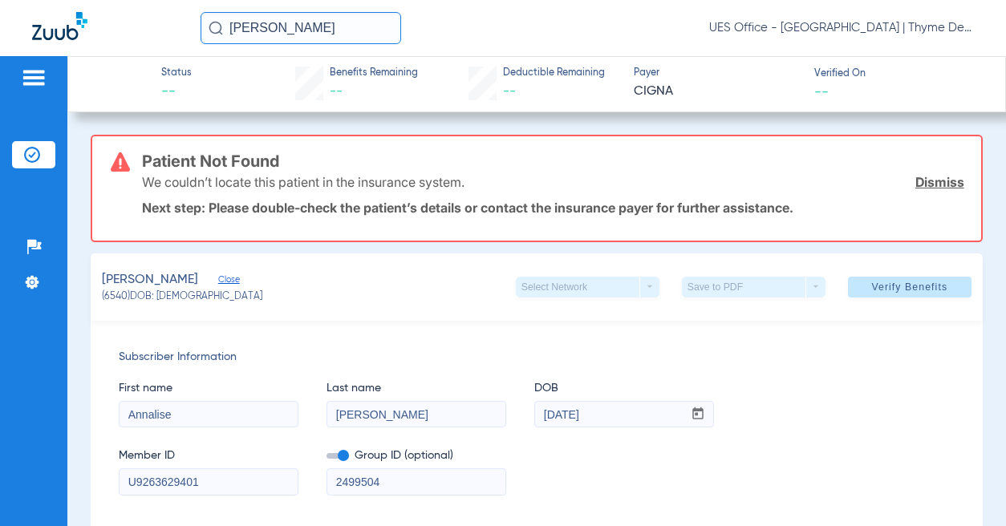
type input "U9263629402"
click at [888, 287] on span "Verify Benefits" at bounding box center [909, 287] width 76 height 13
